Goal: Information Seeking & Learning: Check status

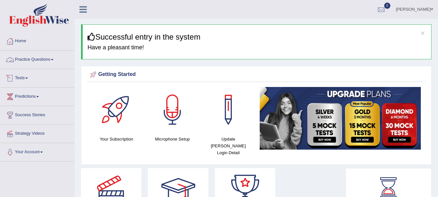
click at [45, 59] on link "Practice Questions" at bounding box center [37, 59] width 74 height 16
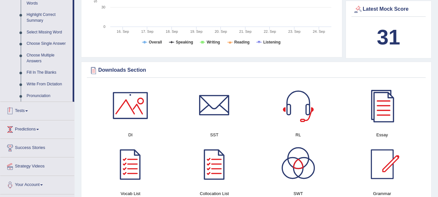
scroll to position [314, 0]
click at [28, 110] on span at bounding box center [26, 110] width 3 height 1
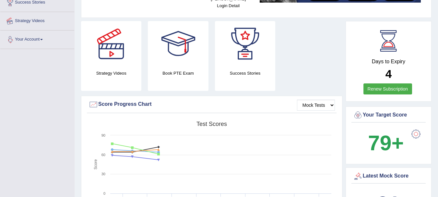
scroll to position [79, 0]
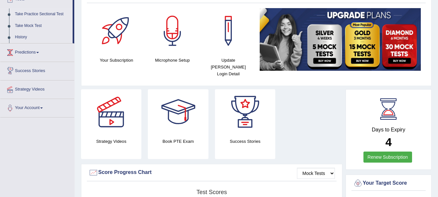
click at [40, 15] on link "Take Practice Sectional Test" at bounding box center [42, 14] width 61 height 12
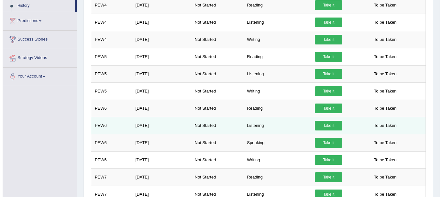
scroll to position [110, 0]
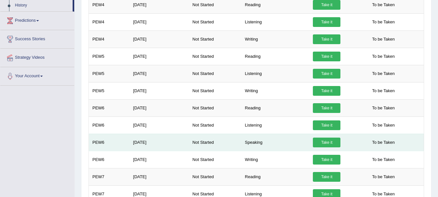
click at [328, 146] on link "Take it" at bounding box center [327, 142] width 28 height 10
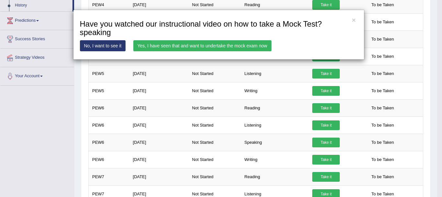
click at [217, 44] on link "Yes, I have seen that and want to undertake the mock exam now" at bounding box center [202, 45] width 138 height 11
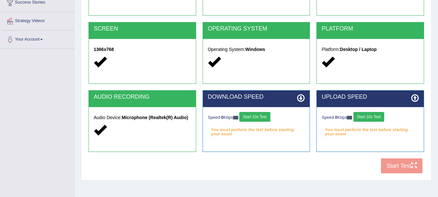
click at [257, 114] on button "Start 10s Test" at bounding box center [254, 117] width 31 height 10
click at [368, 116] on button "Start 10s Test" at bounding box center [368, 117] width 31 height 10
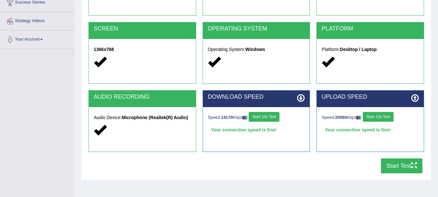
click at [394, 165] on button "Start Test" at bounding box center [401, 165] width 41 height 15
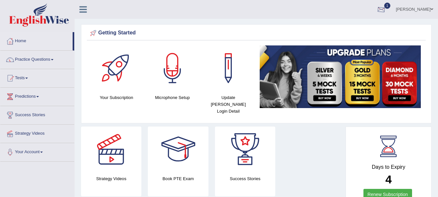
click at [385, 11] on div at bounding box center [381, 10] width 10 height 10
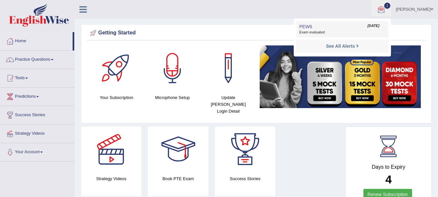
click at [319, 30] on span "Exam evaluated" at bounding box center [342, 32] width 86 height 5
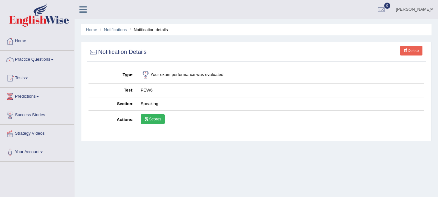
click at [156, 119] on link "Scores" at bounding box center [153, 119] width 24 height 10
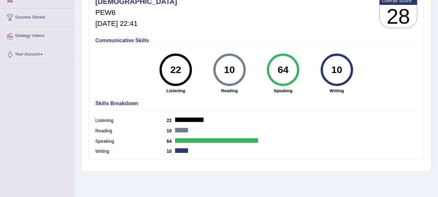
scroll to position [98, 0]
